Goal: Check status: Check status

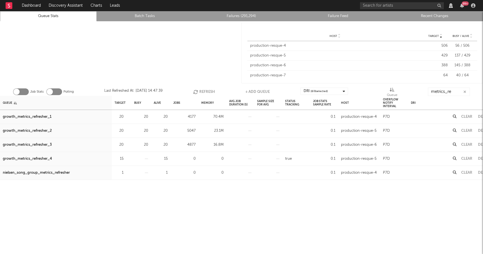
click at [206, 92] on button "Refresh" at bounding box center [204, 91] width 22 height 8
click at [206, 92] on button "Refresh" at bounding box center [203, 91] width 22 height 8
click at [206, 90] on button "Refresh" at bounding box center [203, 91] width 22 height 8
click at [206, 90] on button "Refresh" at bounding box center [204, 91] width 22 height 8
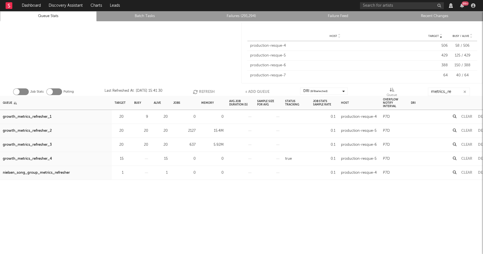
click at [197, 94] on button "Refresh" at bounding box center [204, 91] width 22 height 8
click at [35, 115] on div "growth_metrics_refresher_1" at bounding box center [27, 116] width 49 height 7
click at [39, 132] on div "growth_metrics_refresher_2" at bounding box center [27, 130] width 49 height 7
click at [201, 95] on button "Refresh" at bounding box center [204, 91] width 22 height 8
click at [33, 145] on div "growth_metrics_refresher_3" at bounding box center [27, 144] width 49 height 7
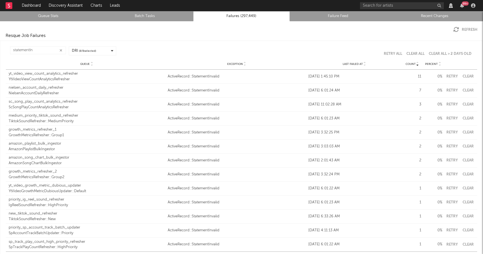
click at [365, 65] on icon at bounding box center [364, 65] width 3 height 2
